Goal: Task Accomplishment & Management: Complete application form

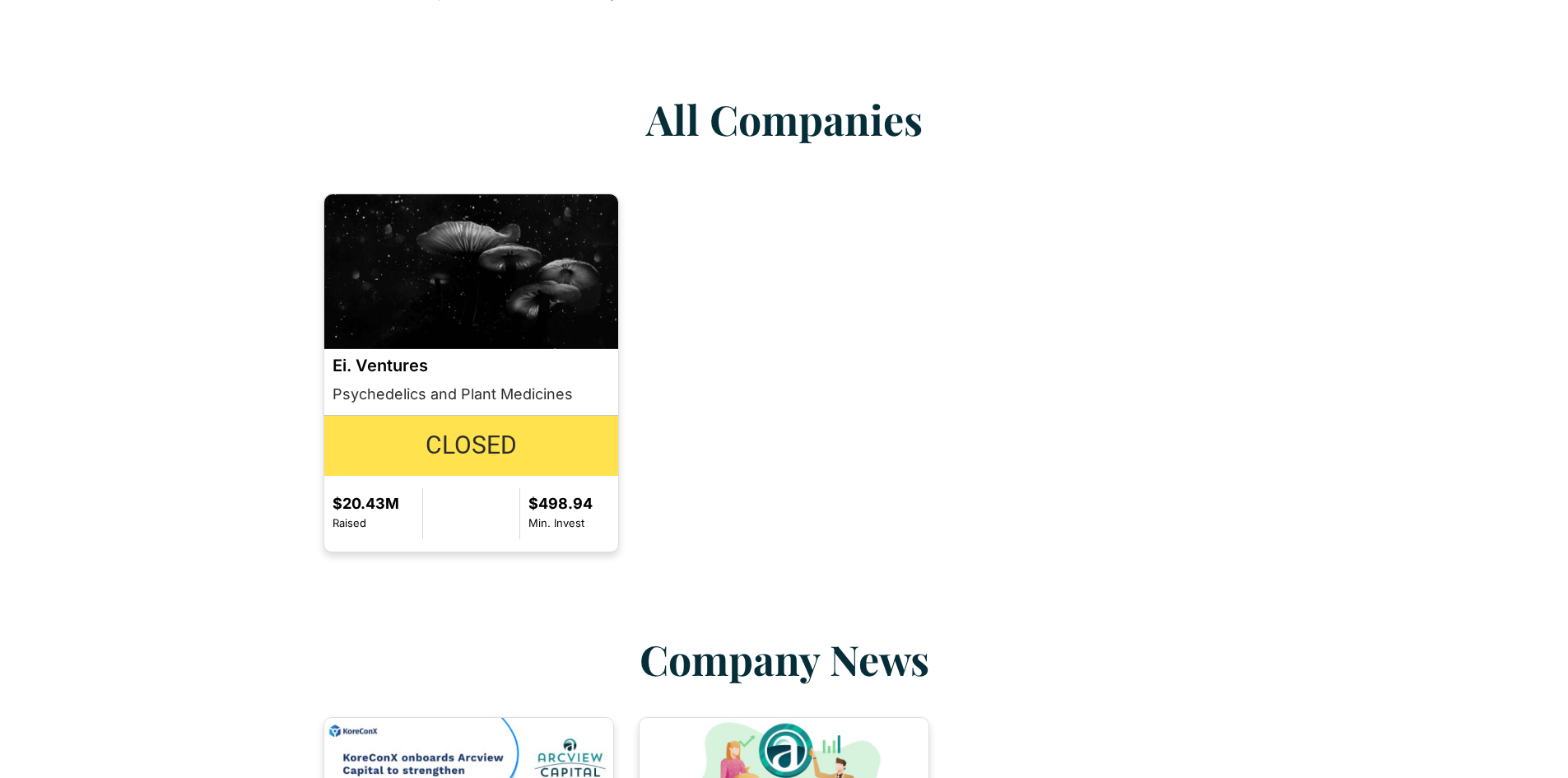
scroll to position [1400, 0]
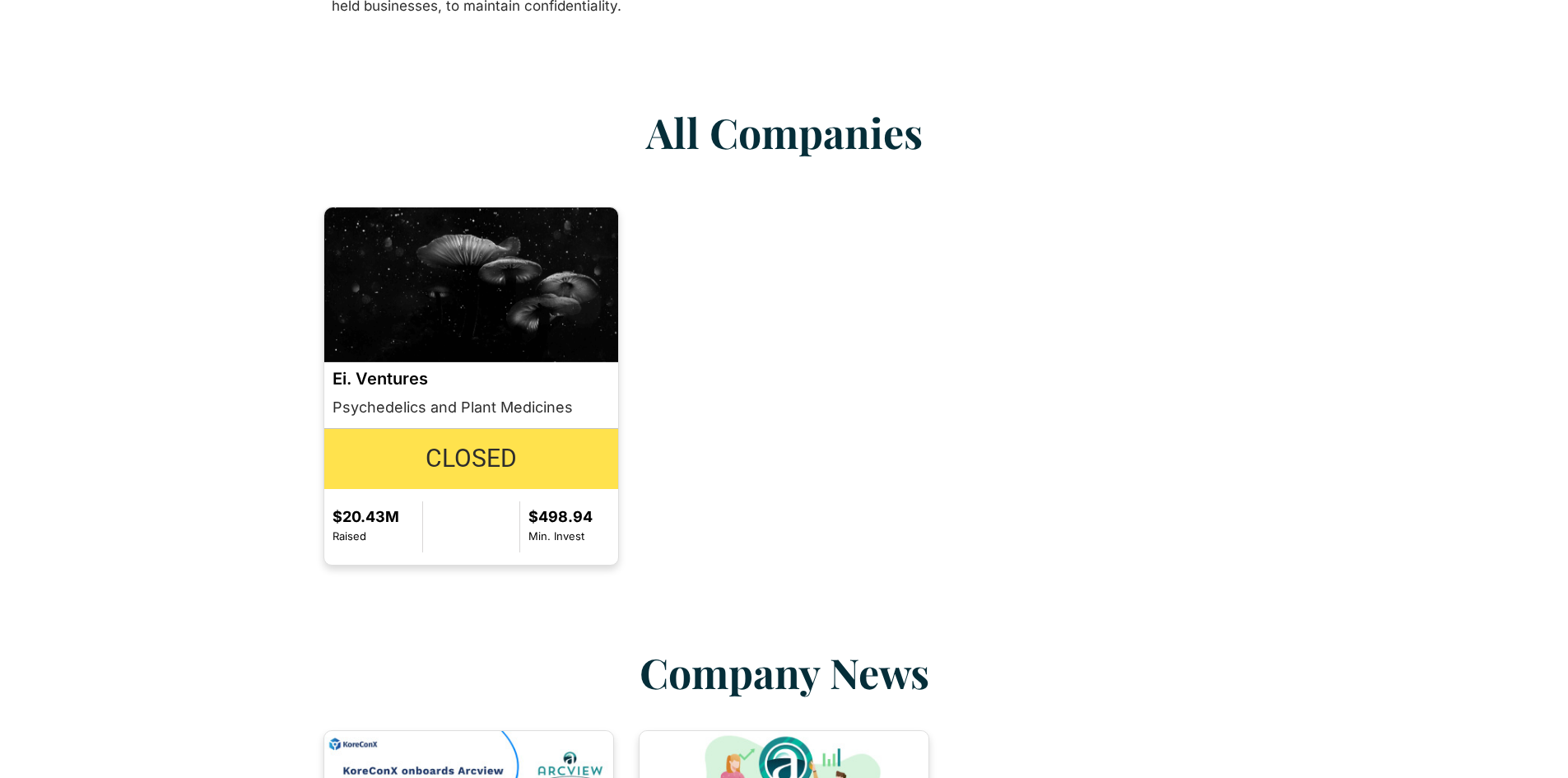
click at [381, 331] on img at bounding box center [472, 285] width 294 height 155
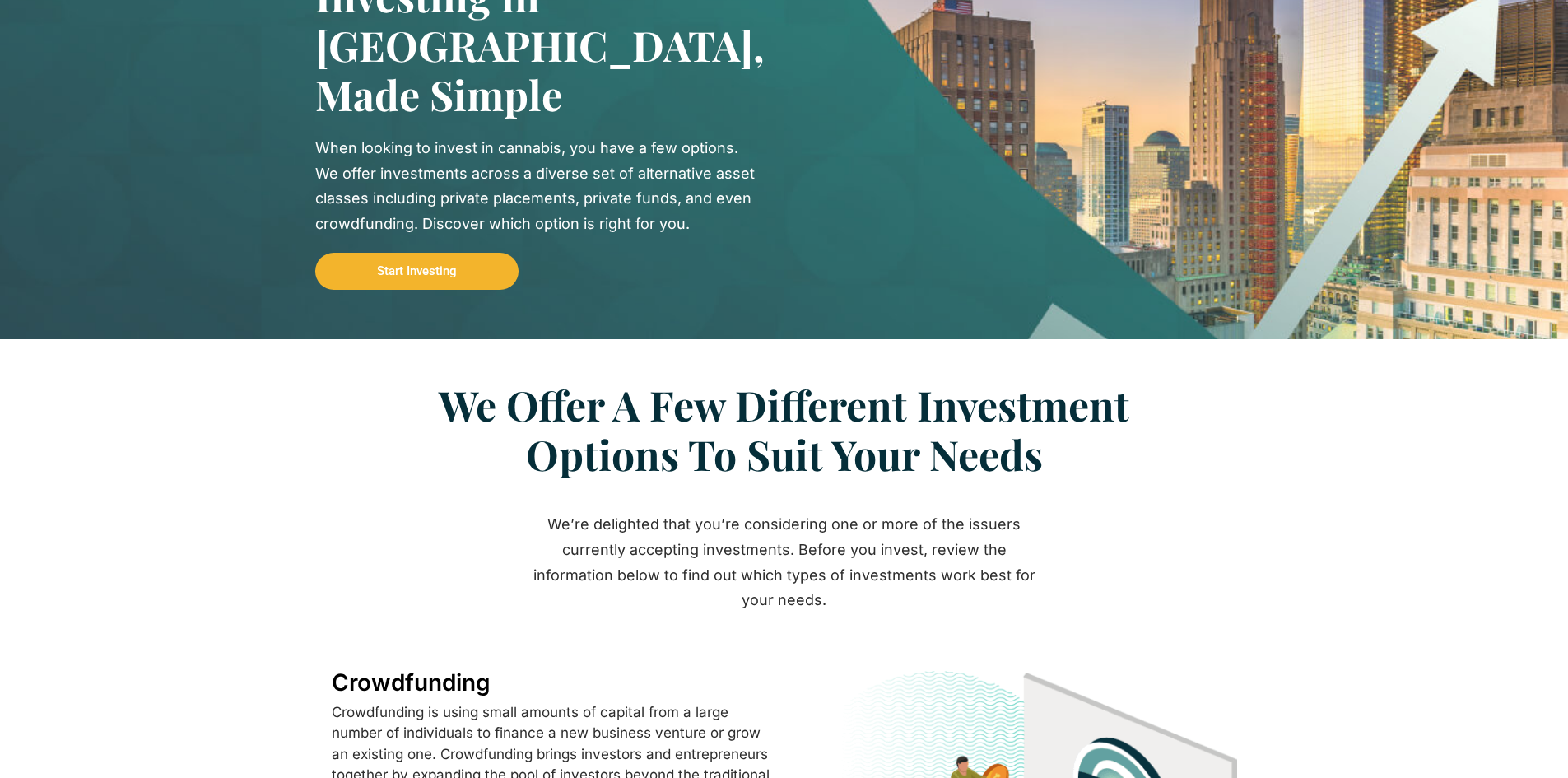
scroll to position [0, 0]
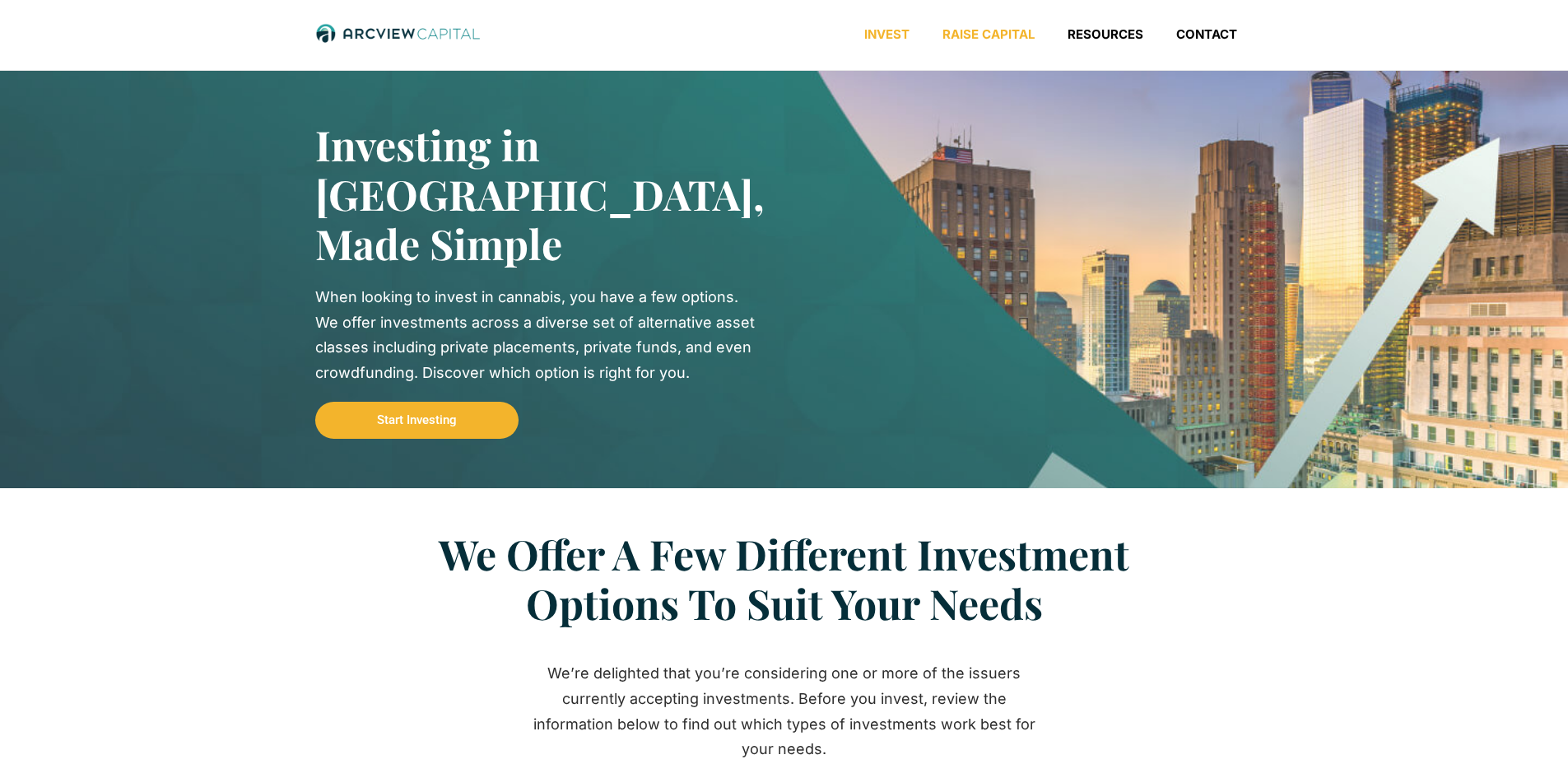
click at [971, 28] on link "Raise Capital" at bounding box center [988, 34] width 125 height 17
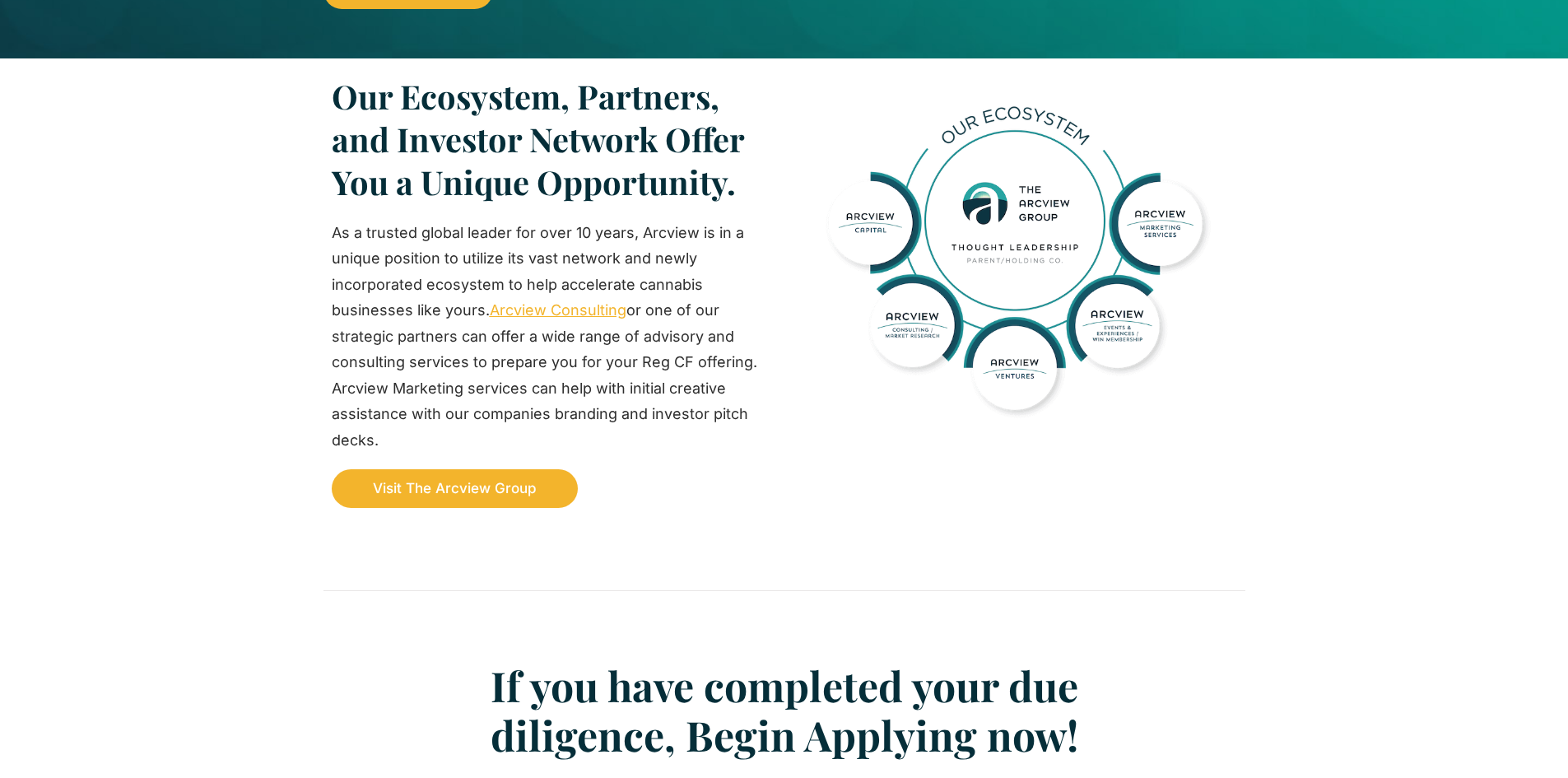
scroll to position [1811, 0]
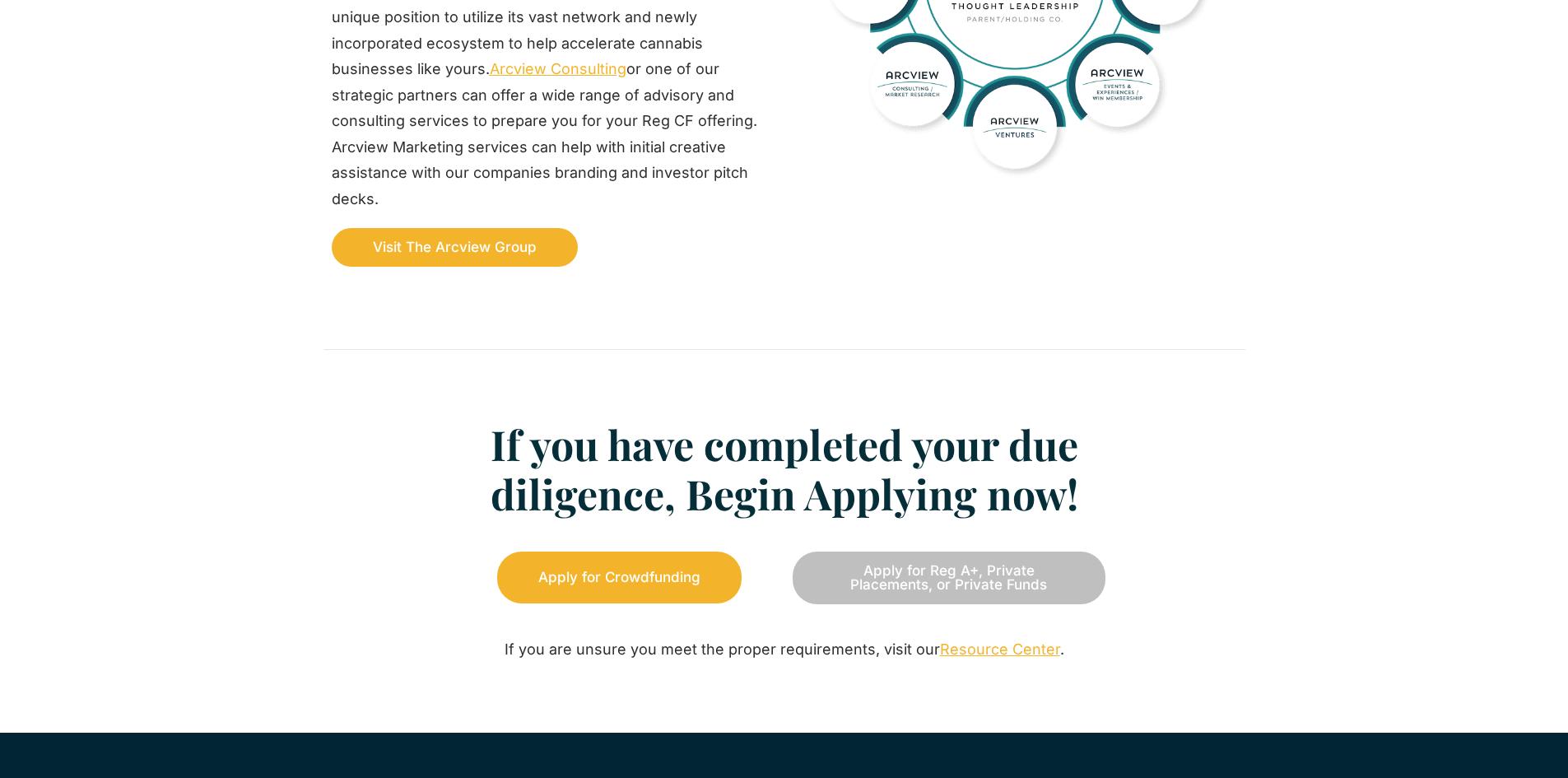
click at [652, 576] on span "Apply for Crowdfunding" at bounding box center [619, 577] width 162 height 14
